Goal: Transaction & Acquisition: Purchase product/service

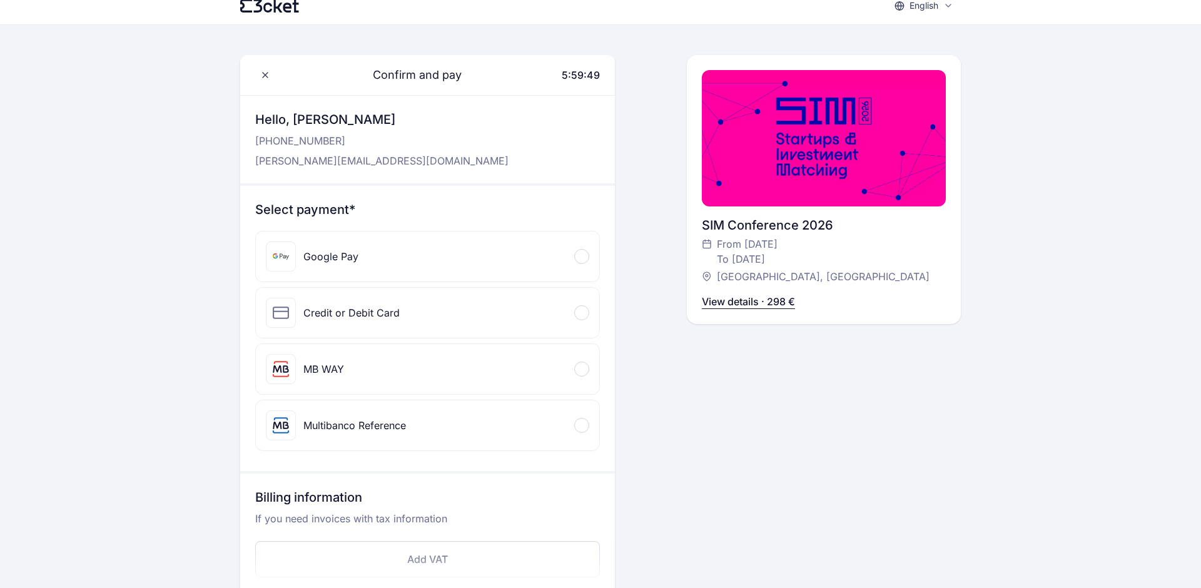
scroll to position [46, 0]
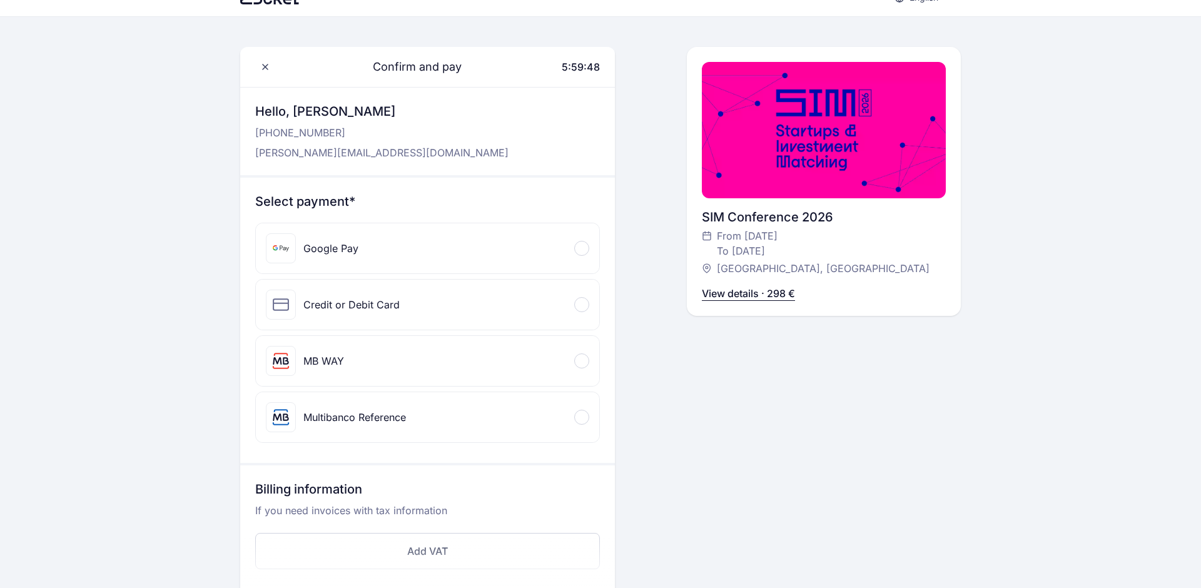
click at [577, 297] on div at bounding box center [581, 304] width 15 height 15
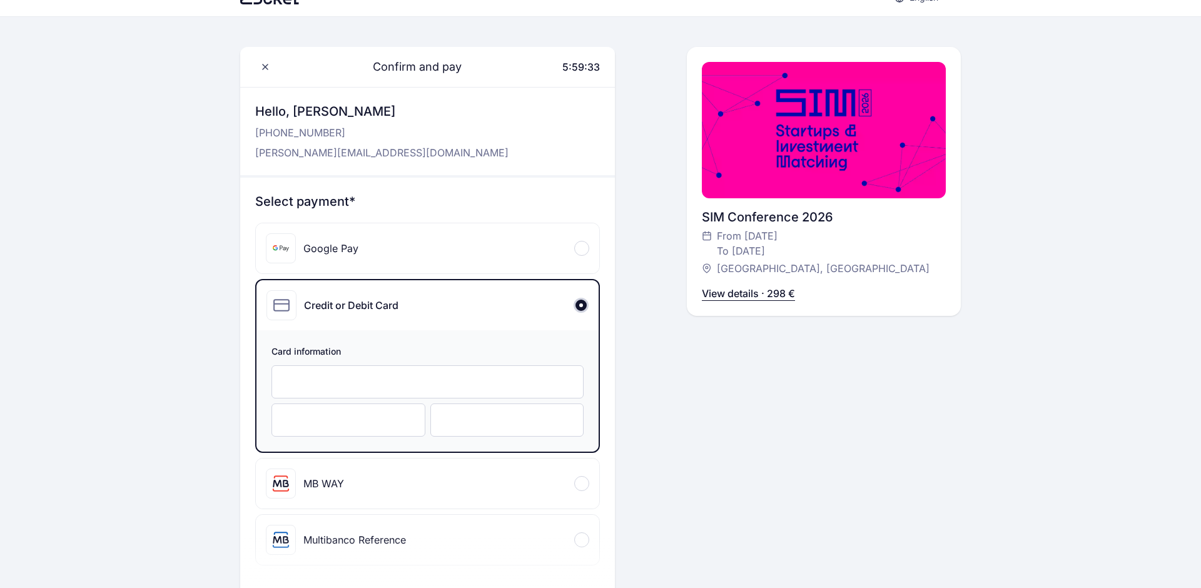
click at [727, 491] on div "Confirm and pay 5:59:33 Hello, [PERSON_NAME] [PHONE_NUMBER] [PERSON_NAME][EMAIL…" at bounding box center [824, 410] width 274 height 726
click at [581, 532] on div at bounding box center [581, 539] width 15 height 15
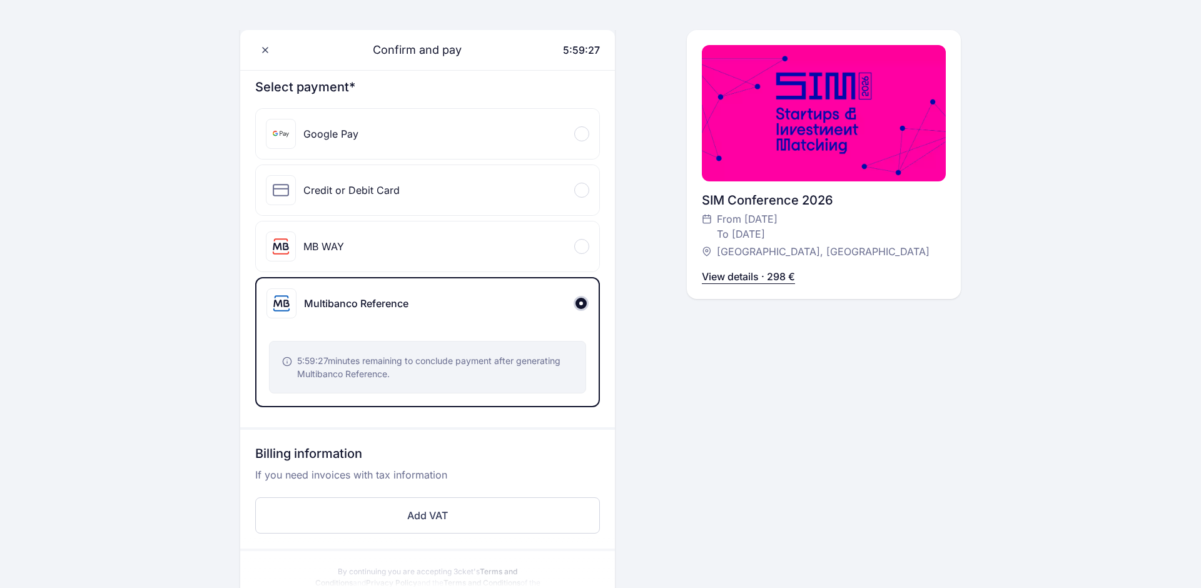
scroll to position [164, 0]
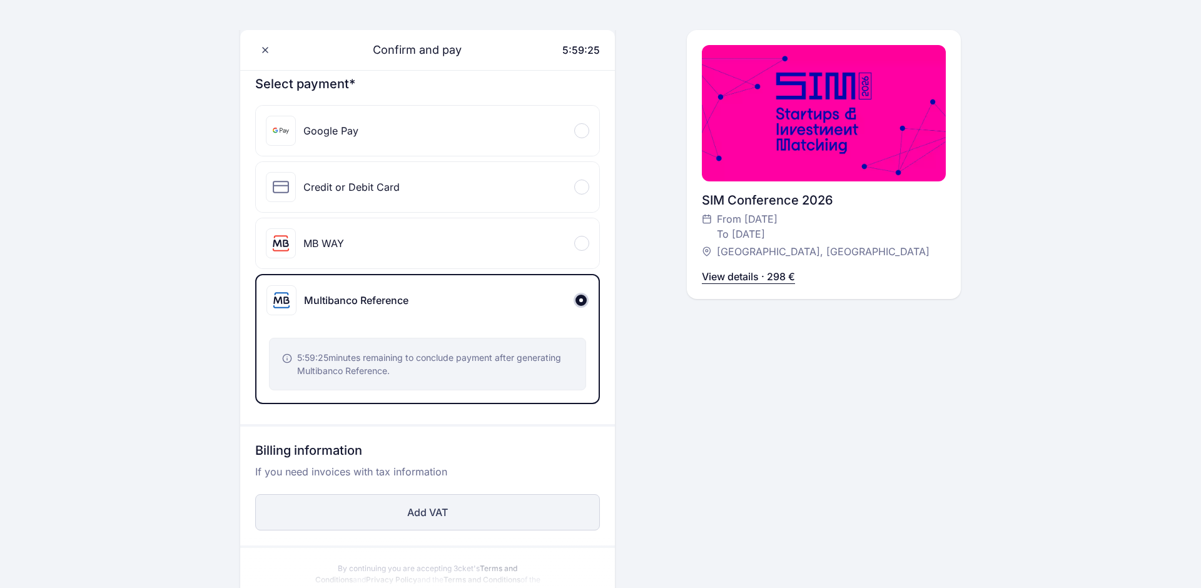
click at [557, 494] on button "Add VAT" at bounding box center [427, 512] width 345 height 36
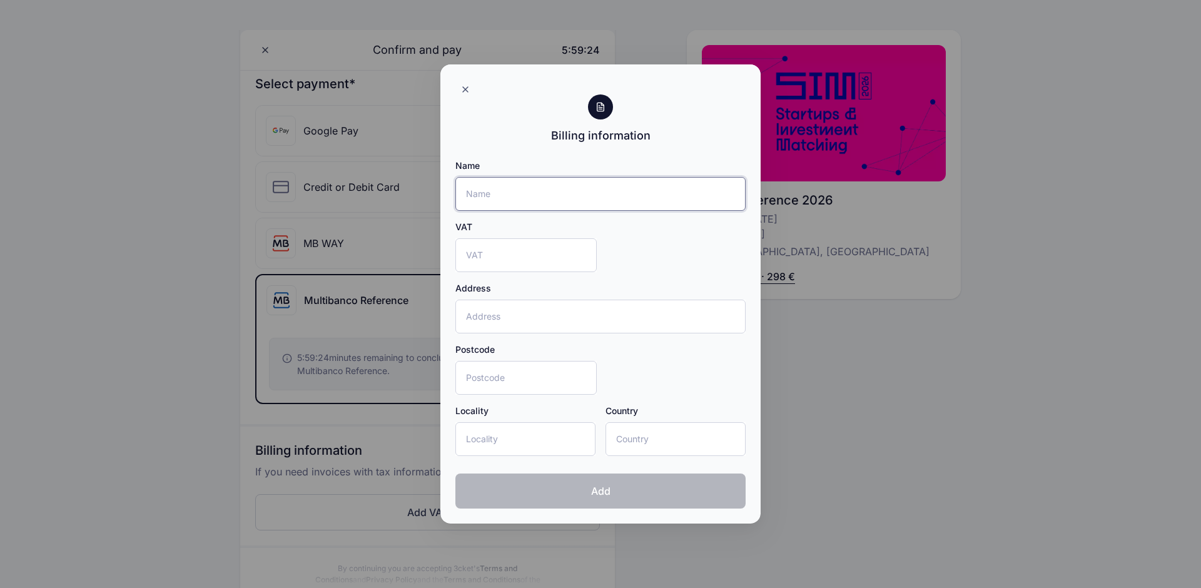
click at [562, 198] on input "Name" at bounding box center [600, 194] width 290 height 34
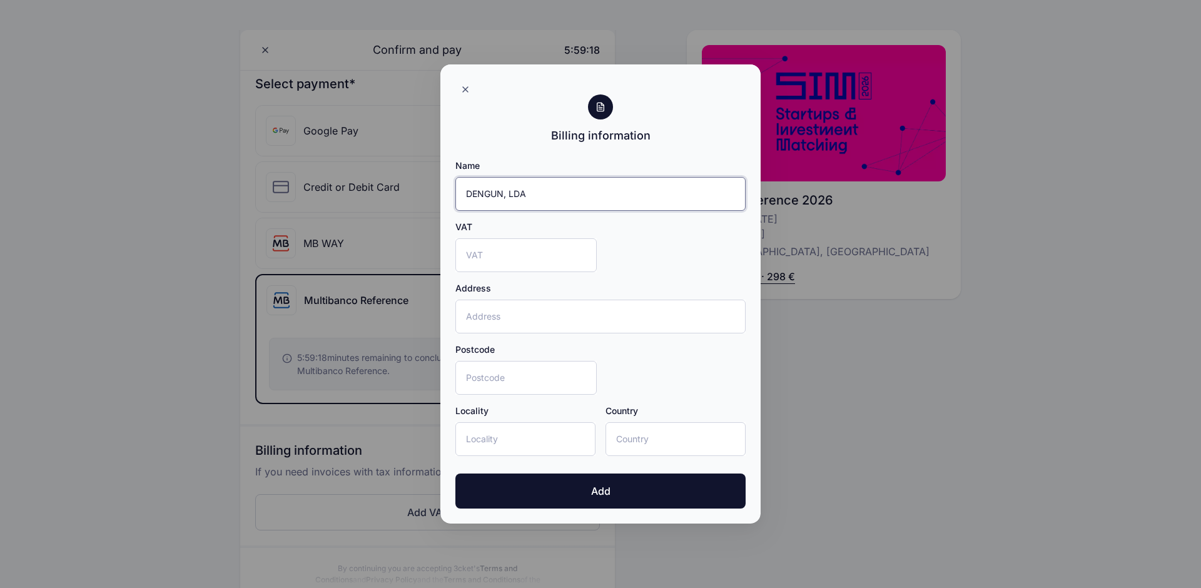
type input "DENGUN, LDA"
click at [525, 261] on input "VAT" at bounding box center [525, 255] width 141 height 34
type input "PT510612296"
click at [537, 308] on input "Address" at bounding box center [600, 317] width 290 height 34
type input "[STREET_ADDRESS][PERSON_NAME]"
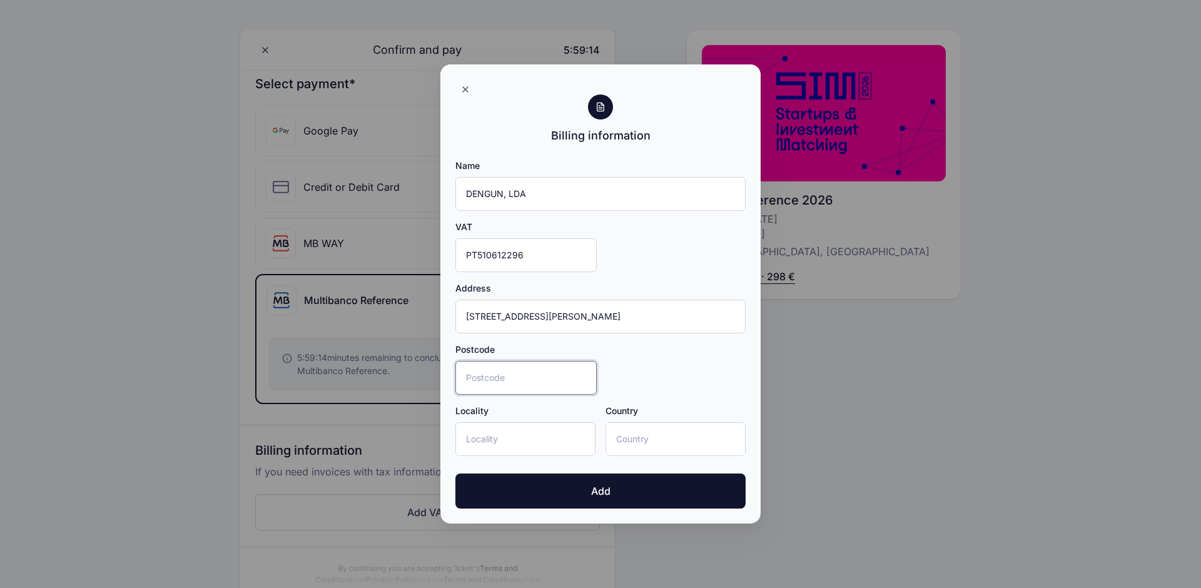
type input "8004-038"
type input "Faro"
type input "[GEOGRAPHIC_DATA]"
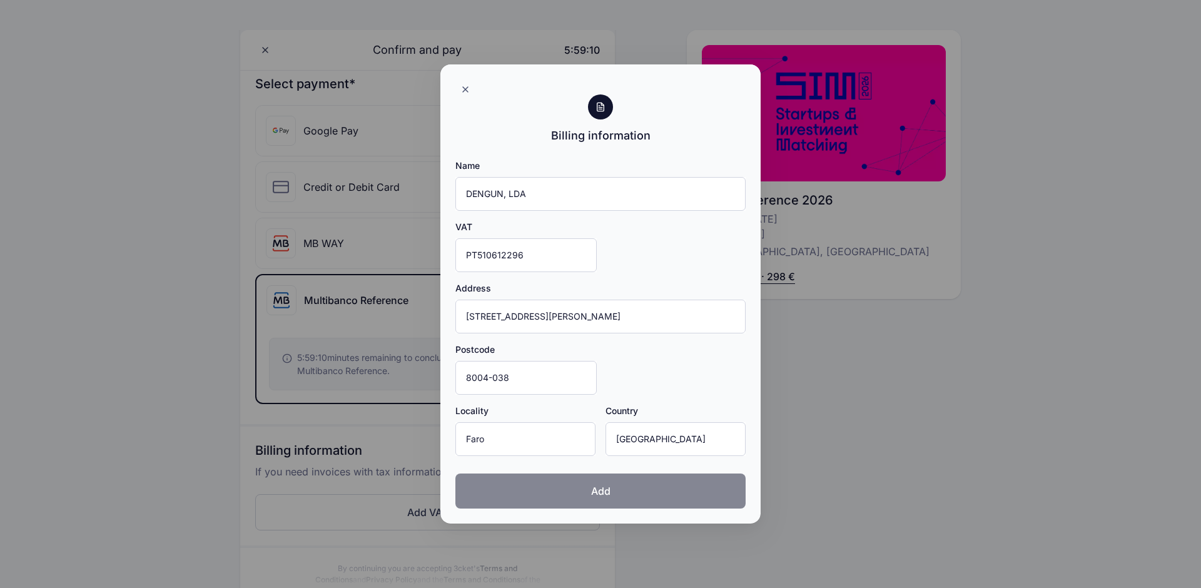
click at [612, 495] on button "Add" at bounding box center [600, 490] width 290 height 35
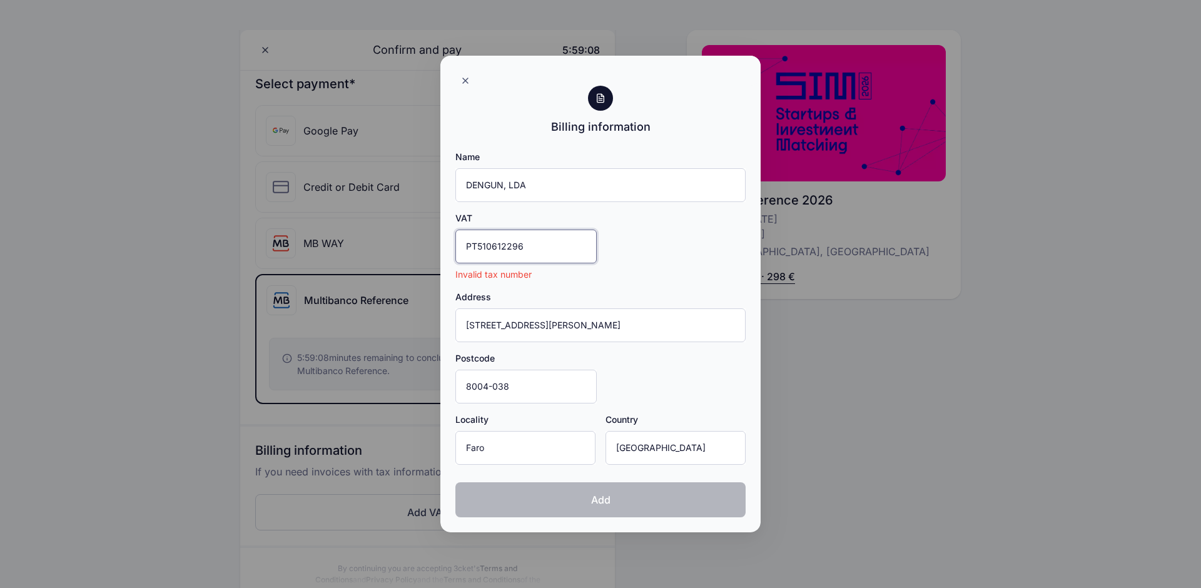
click at [475, 248] on input "PT510612296" at bounding box center [525, 247] width 141 height 34
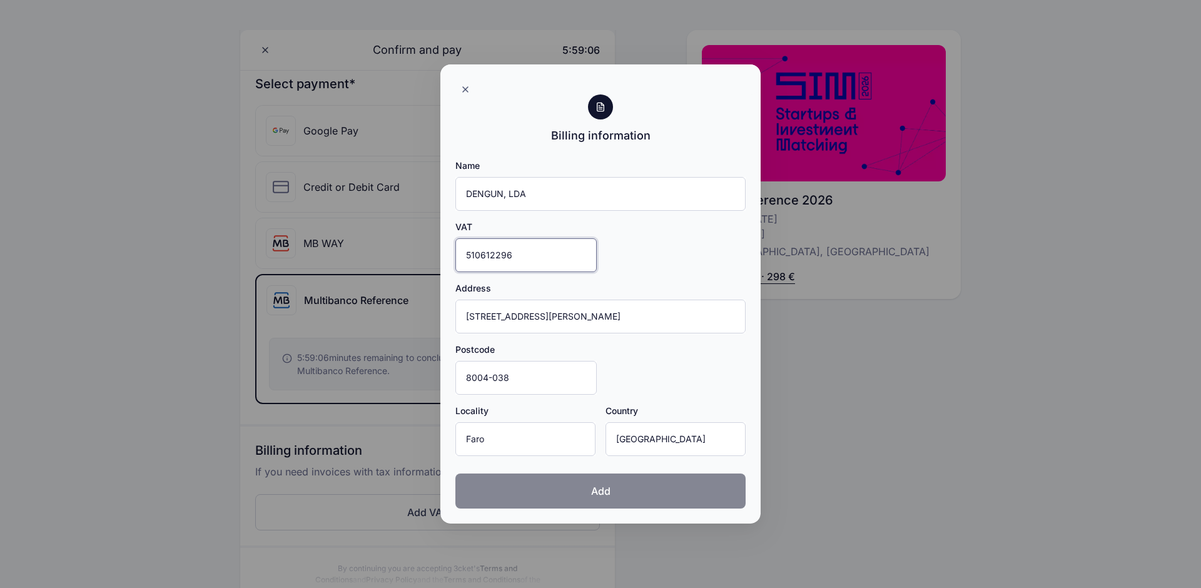
type input "510612296"
click at [591, 492] on span "Add" at bounding box center [600, 490] width 19 height 15
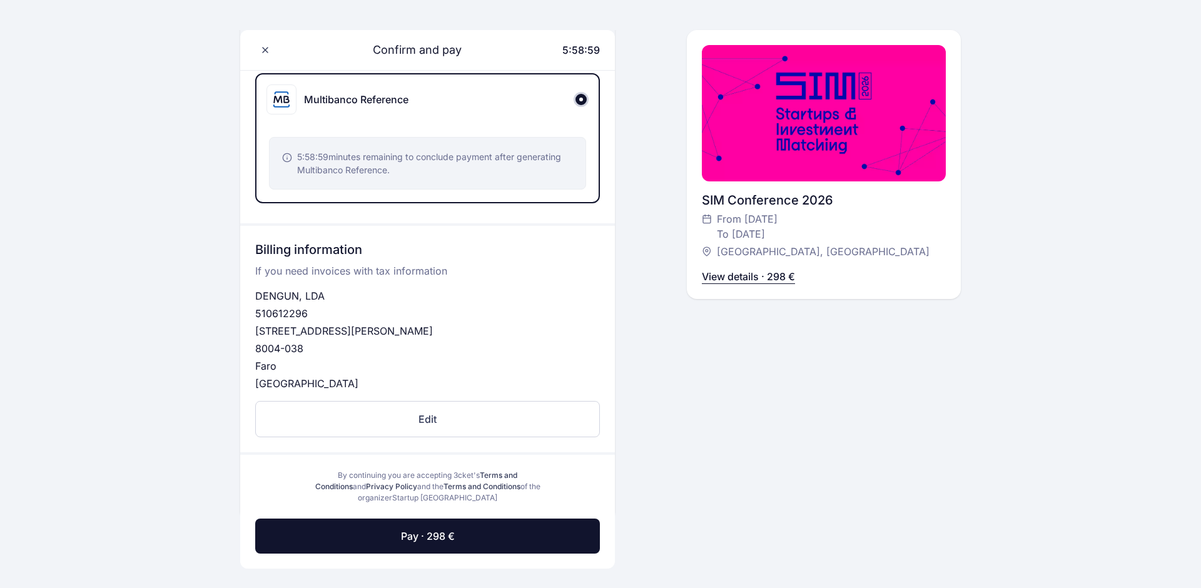
scroll to position [416, 0]
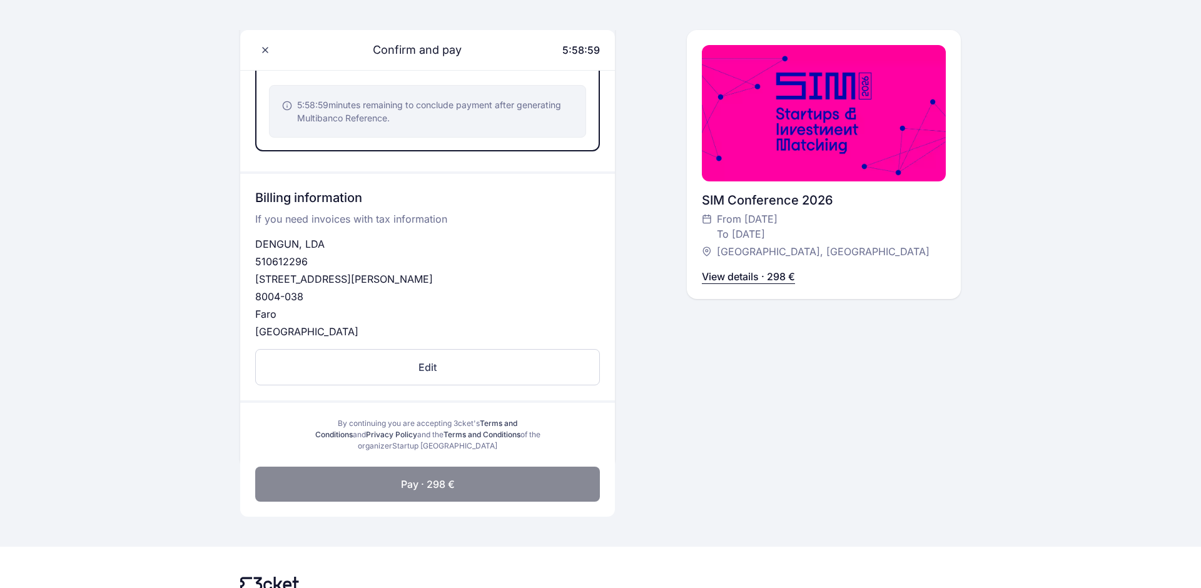
click at [483, 468] on button "Pay · 298 €" at bounding box center [427, 484] width 345 height 35
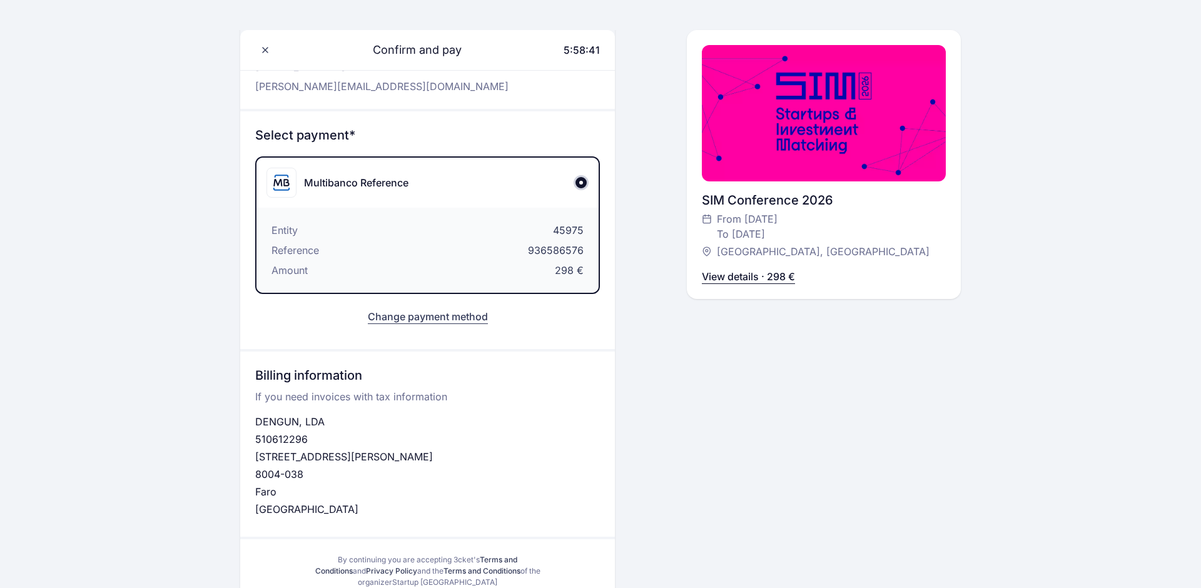
scroll to position [0, 0]
